Goal: Find specific page/section: Find specific page/section

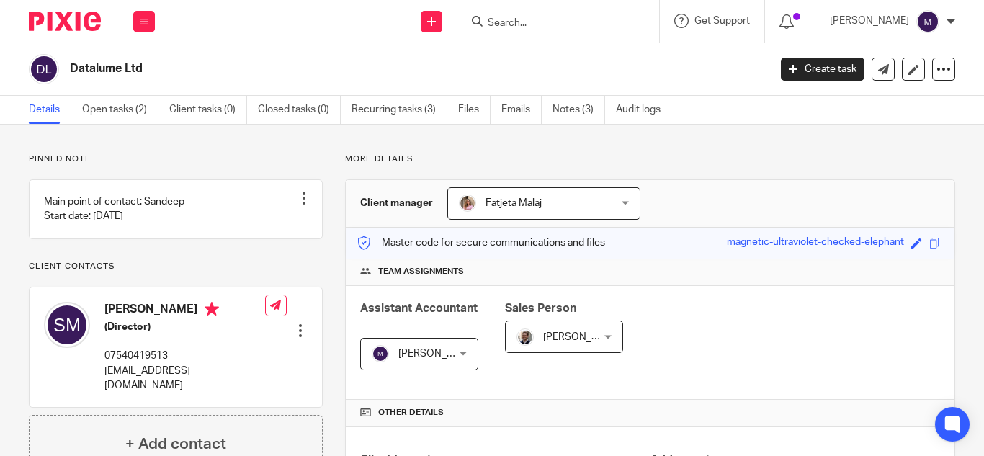
click at [520, 20] on input "Search" at bounding box center [551, 23] width 130 height 13
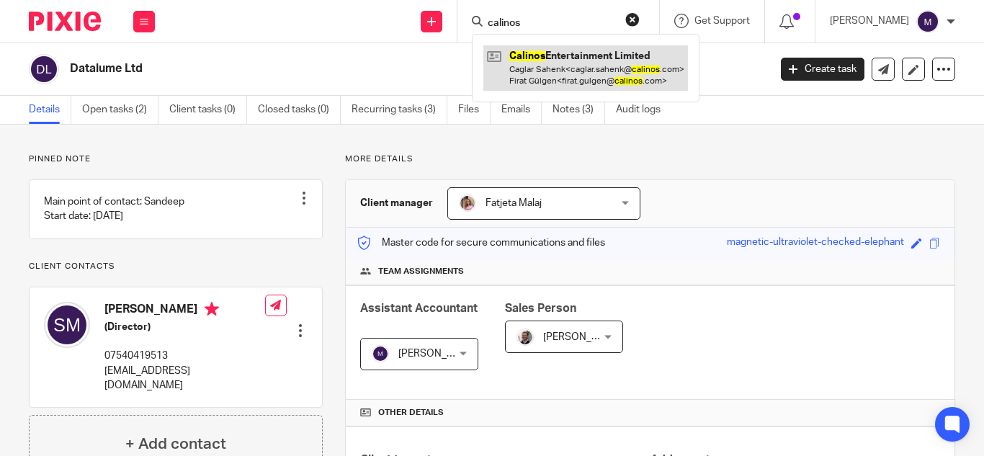
type input "calinos"
click at [580, 60] on link at bounding box center [585, 67] width 205 height 45
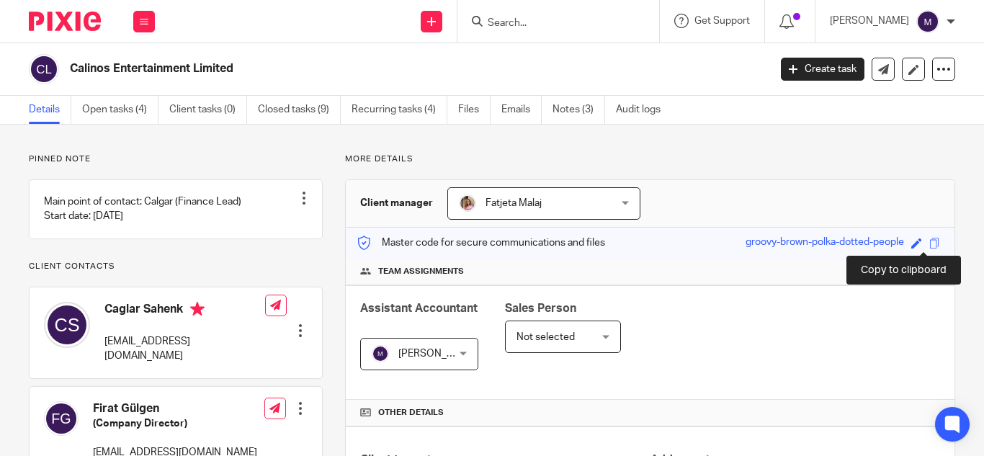
click at [929, 243] on span at bounding box center [934, 243] width 11 height 11
